Goal: Information Seeking & Learning: Learn about a topic

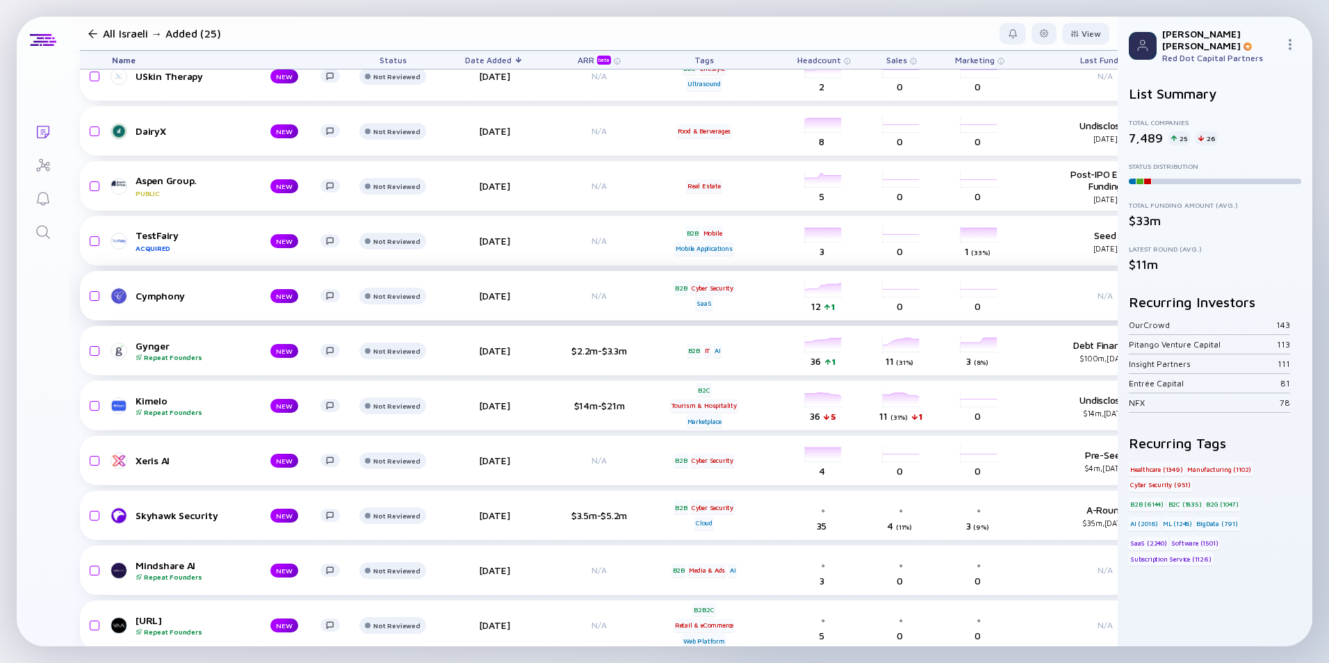
scroll to position [820, 0]
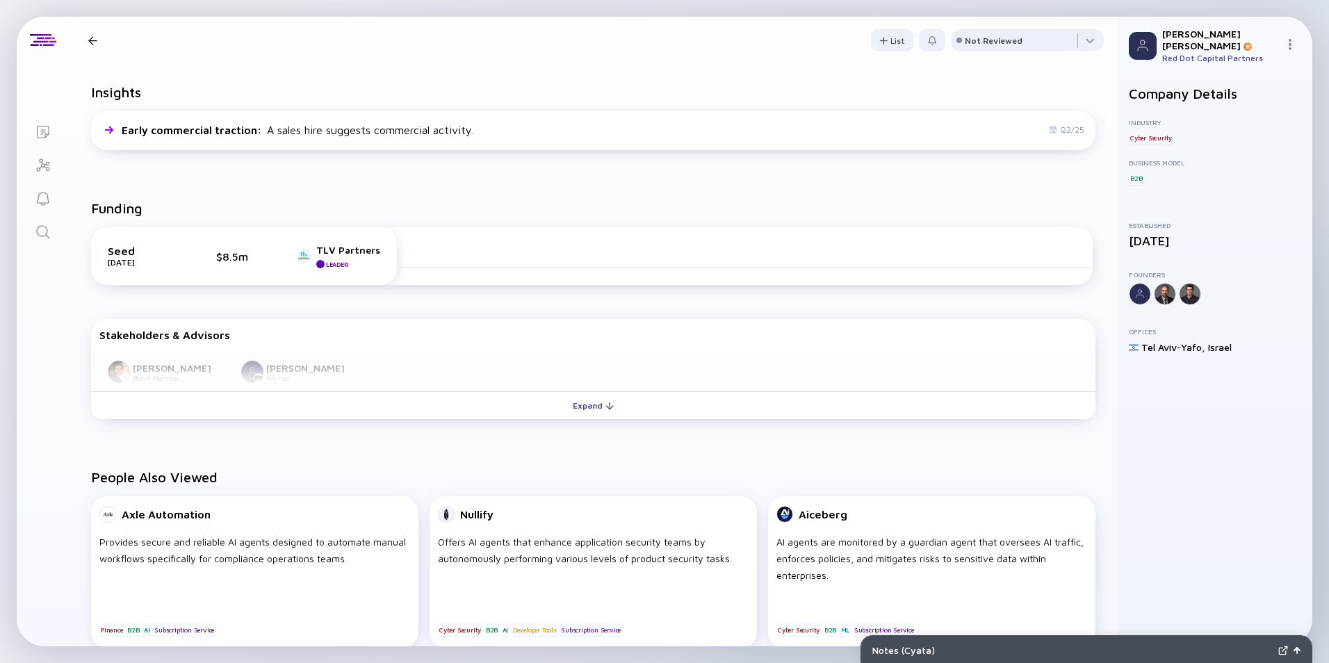
scroll to position [347, 0]
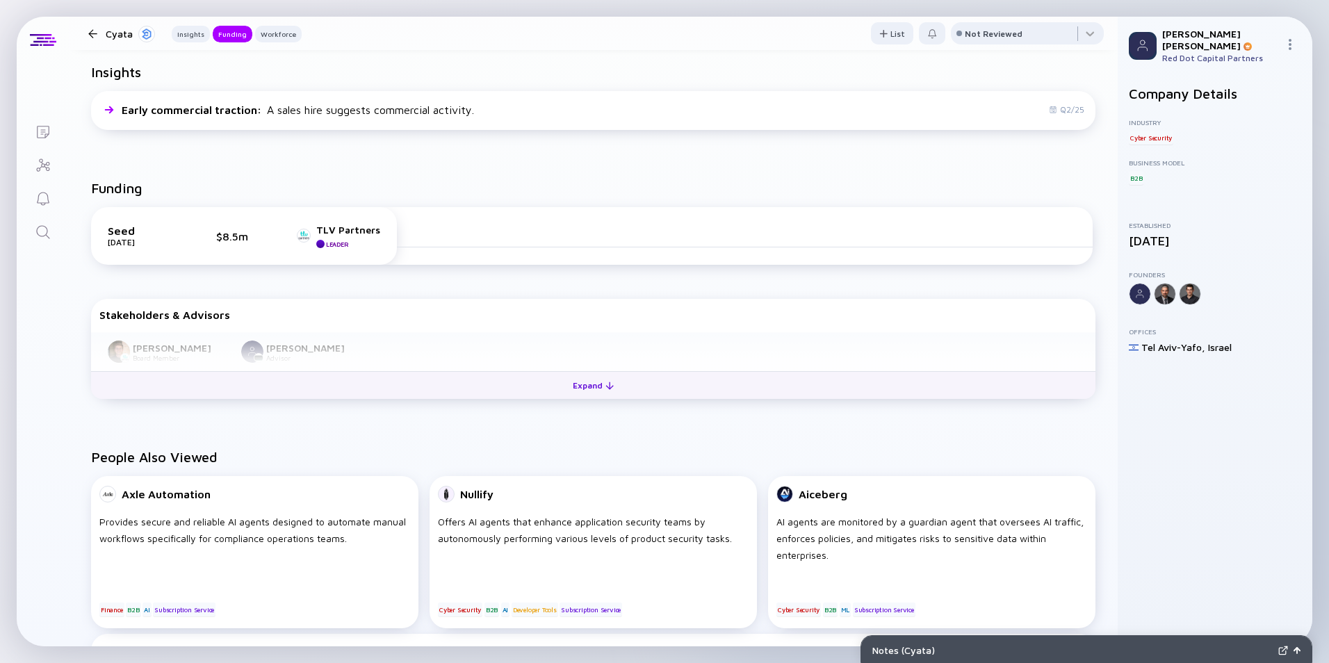
click at [564, 387] on div "Expand" at bounding box center [593, 386] width 58 height 22
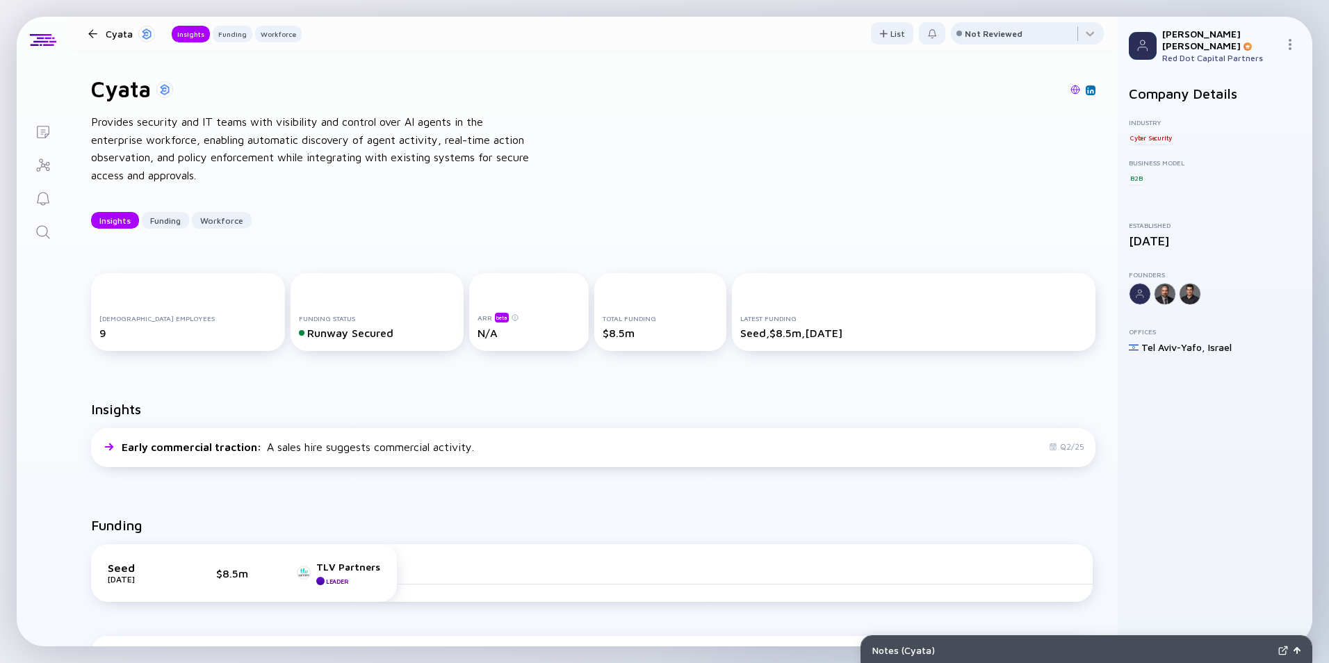
scroll to position [0, 0]
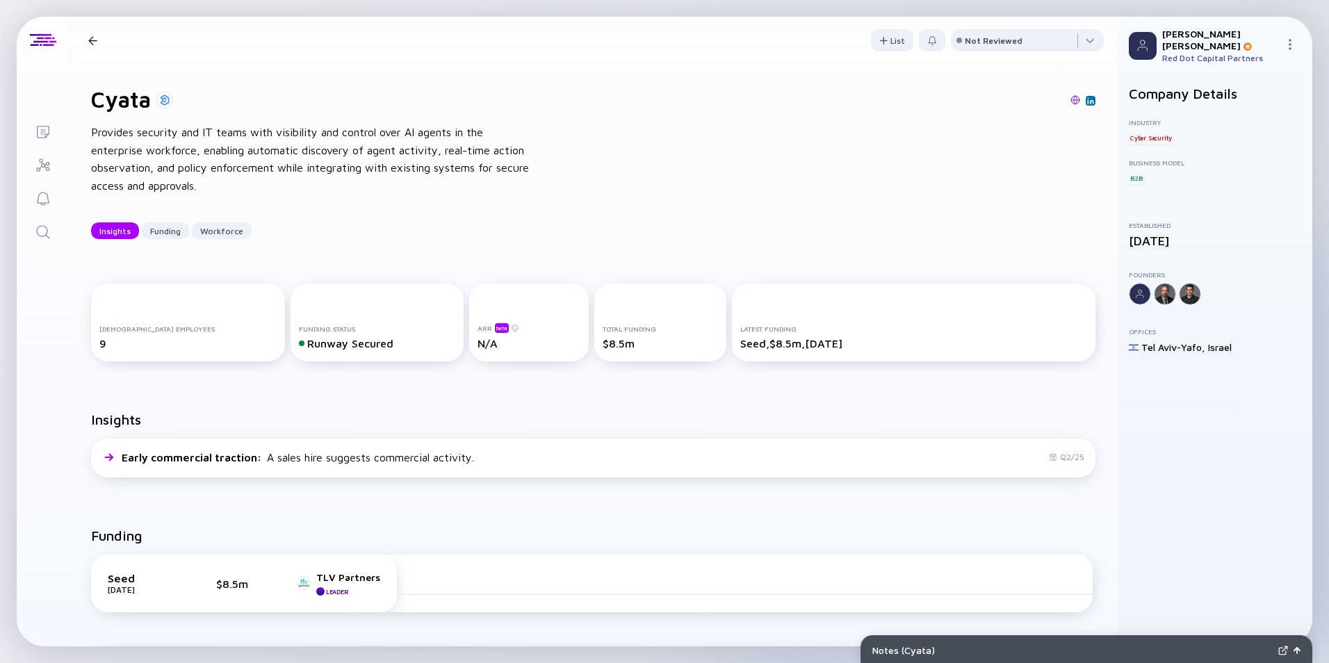
click at [113, 106] on h1 "Cyata" at bounding box center [121, 99] width 60 height 26
copy h1 "Cyata"
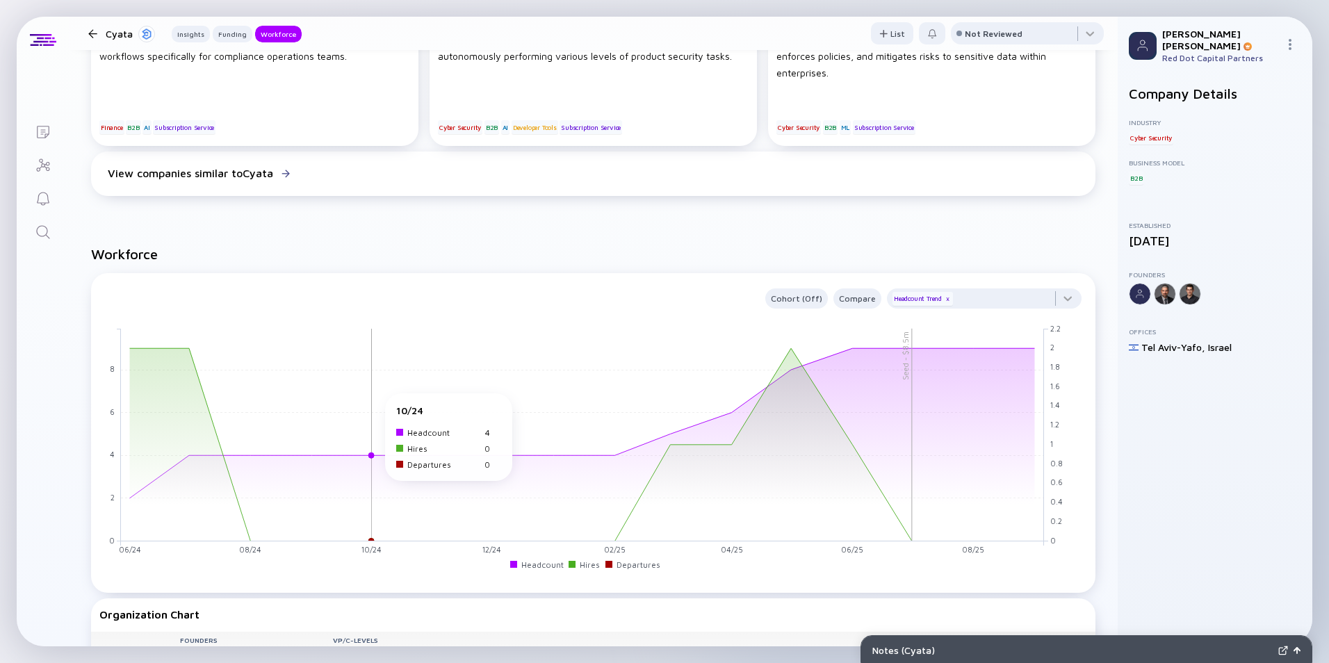
scroll to position [834, 0]
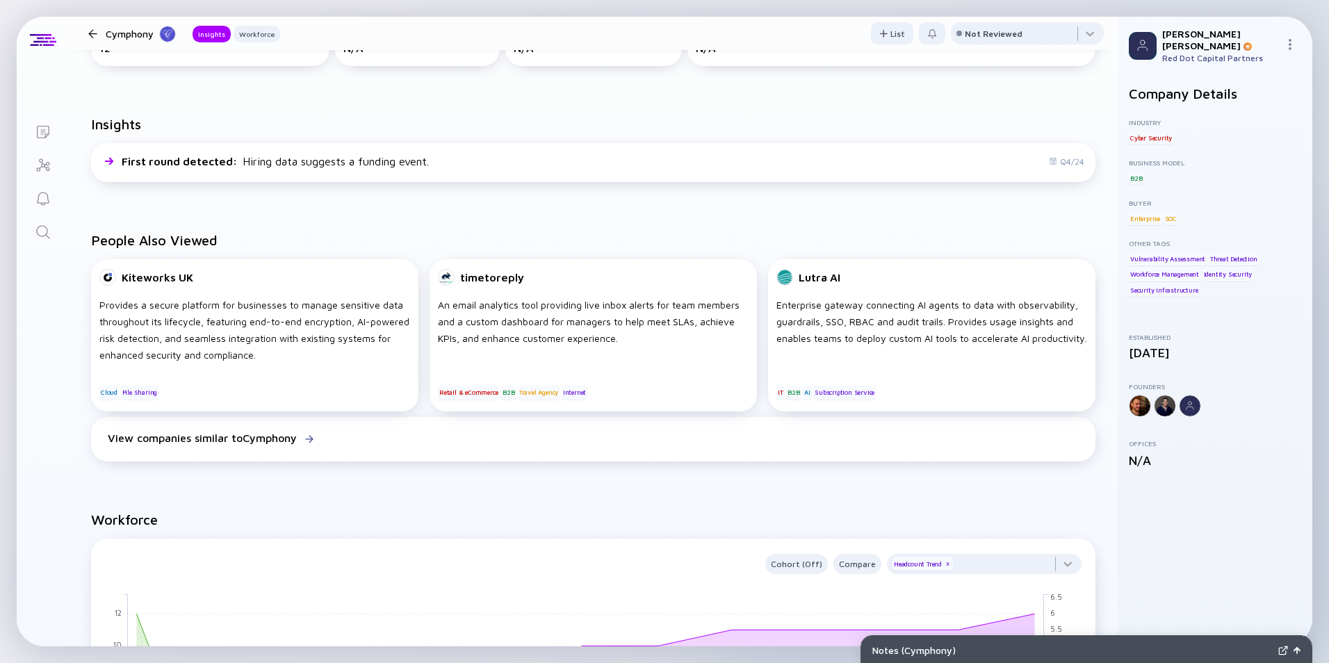
scroll to position [625, 0]
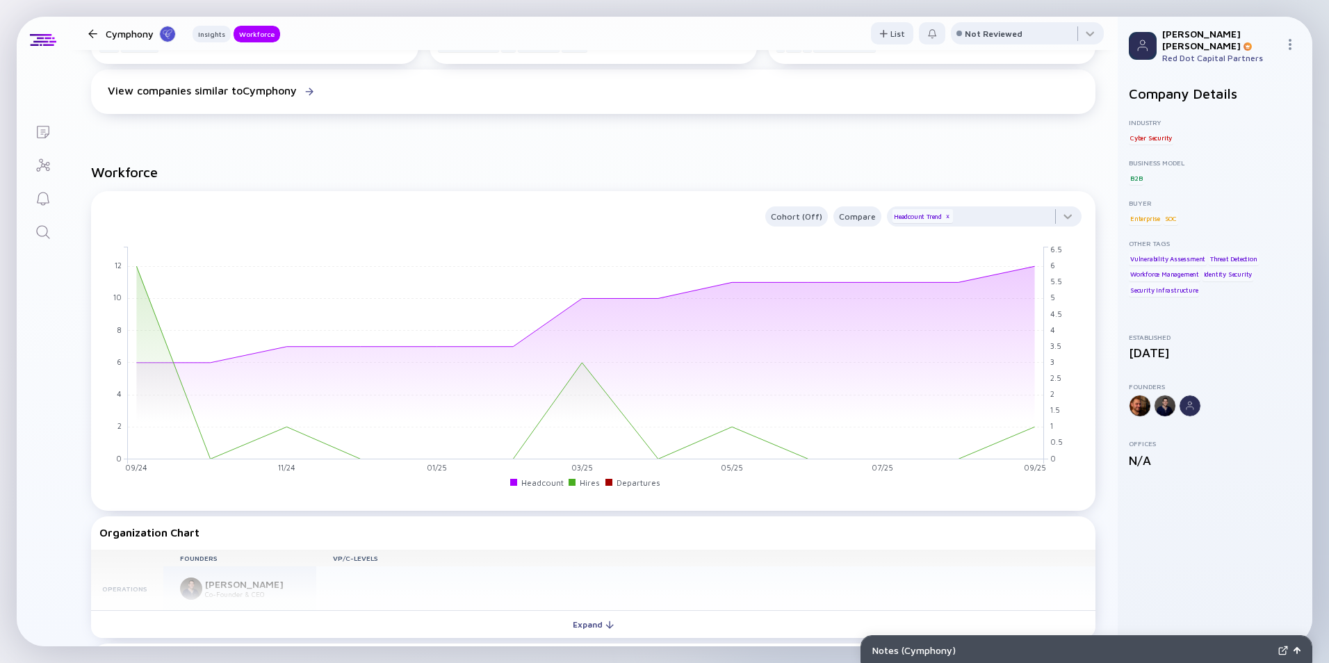
click at [91, 38] on div "Cymphony Insights Workforce" at bounding box center [181, 33] width 197 height 18
click at [91, 33] on div at bounding box center [92, 33] width 9 height 9
click at [95, 35] on div at bounding box center [92, 33] width 9 height 9
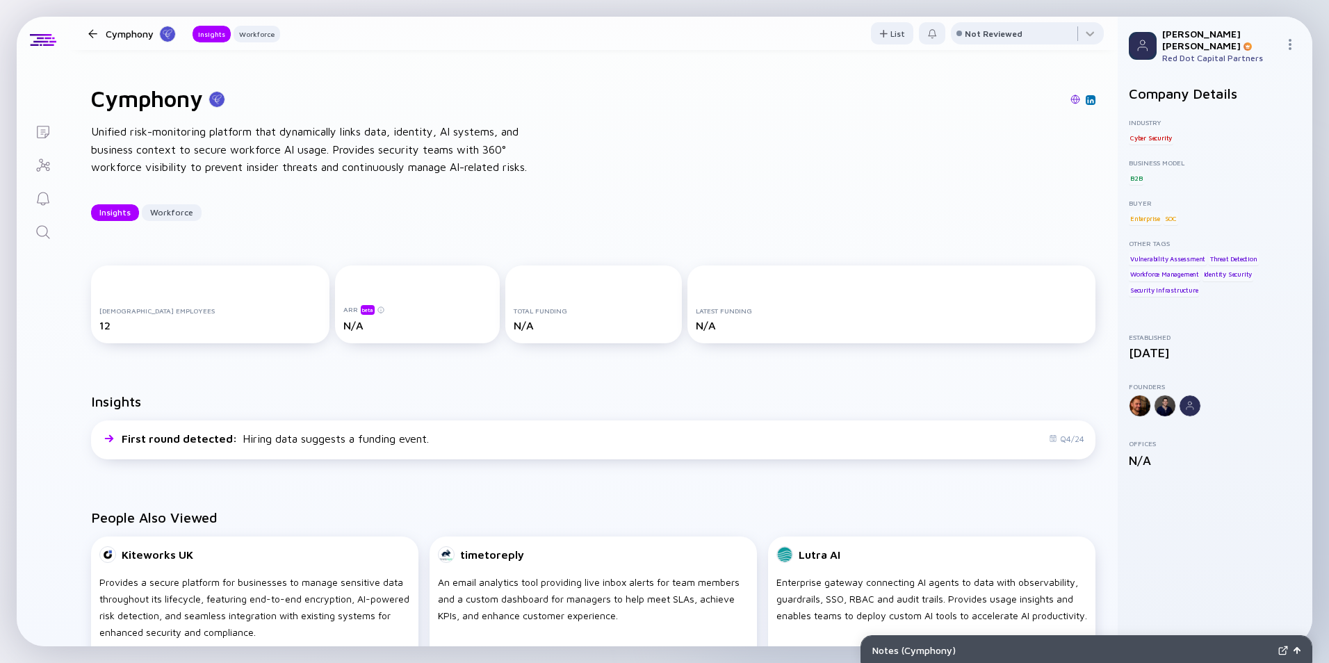
scroll to position [0, 0]
click at [47, 231] on icon "Search" at bounding box center [42, 231] width 13 height 13
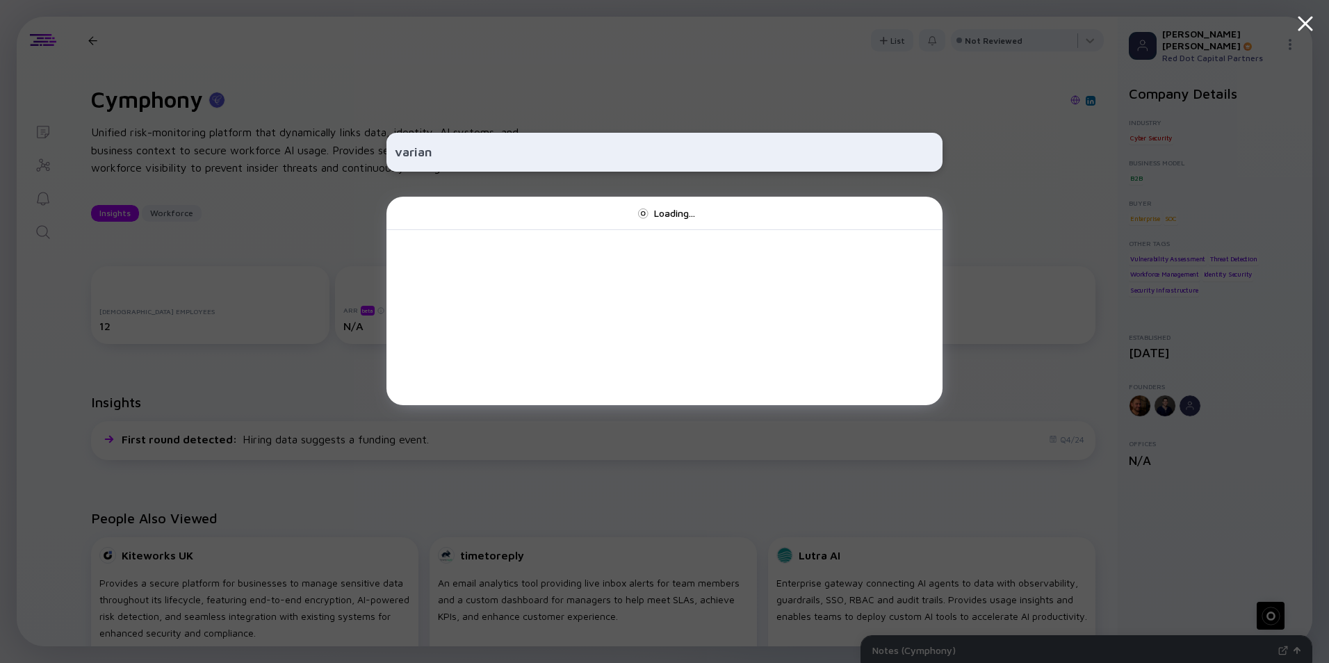
type input "variant"
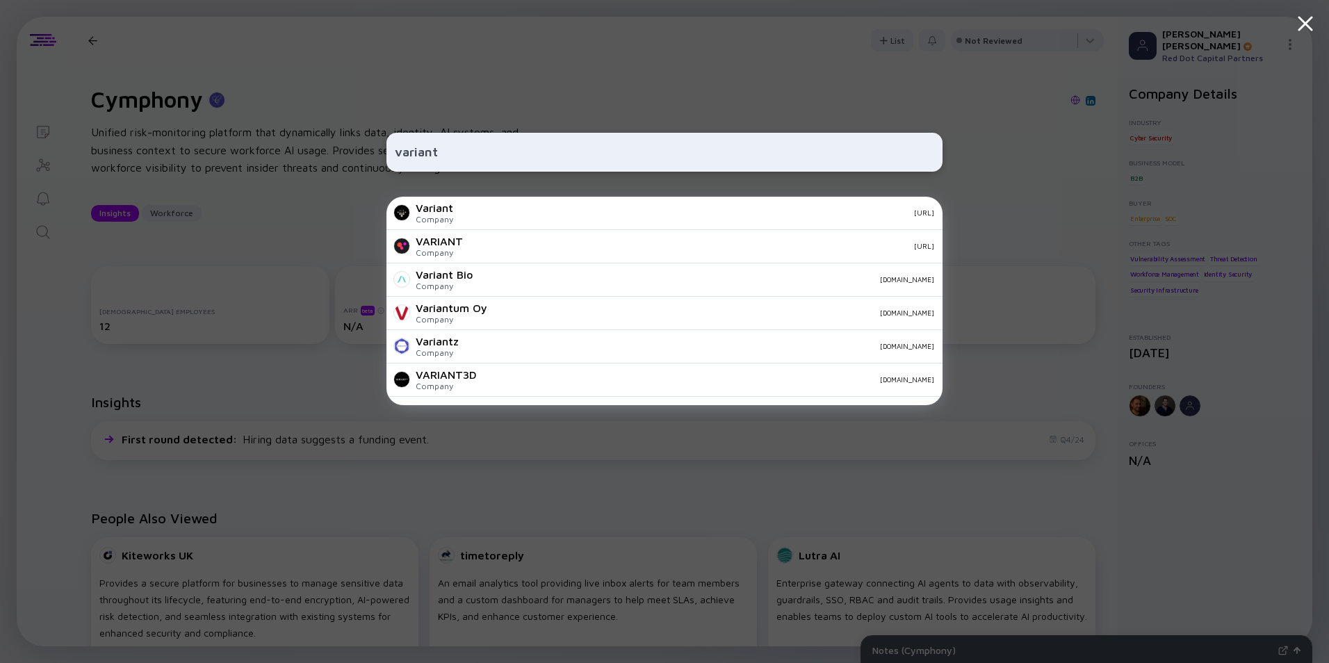
scroll to position [233, 0]
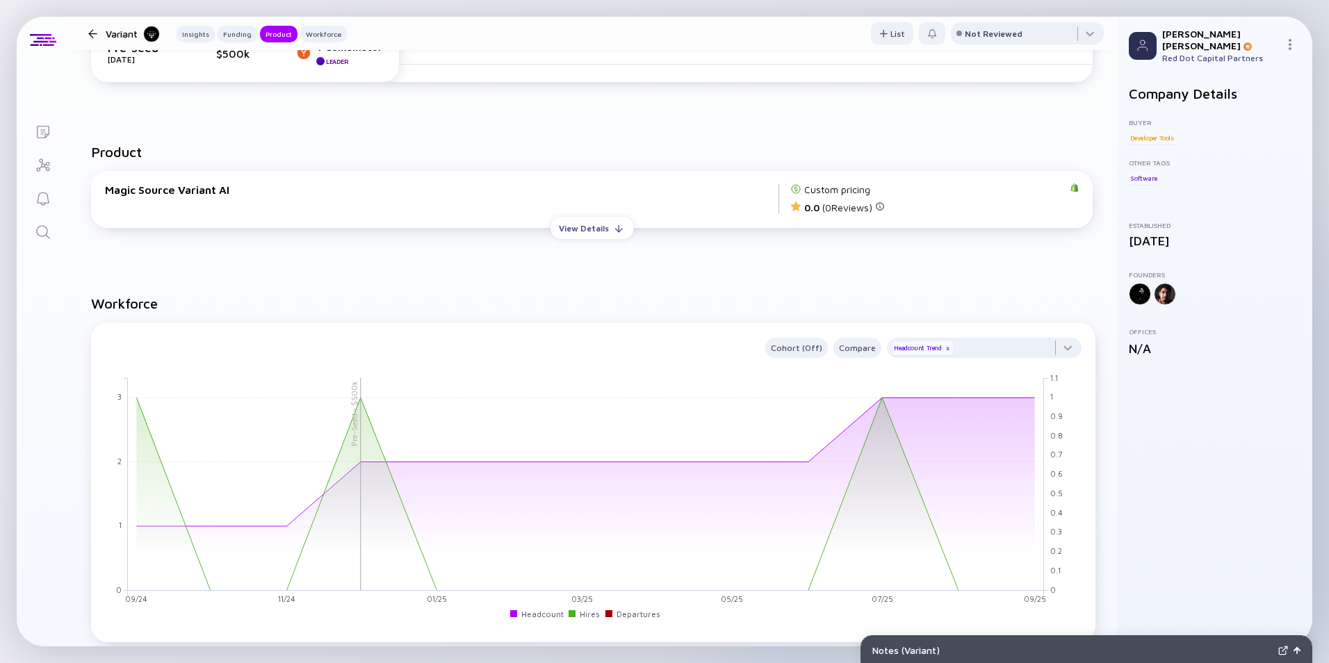
scroll to position [486, 0]
